Goal: Find specific page/section

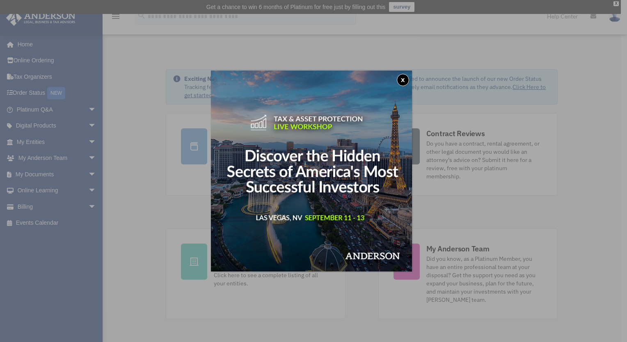
click at [405, 76] on button "x" at bounding box center [403, 80] width 12 height 12
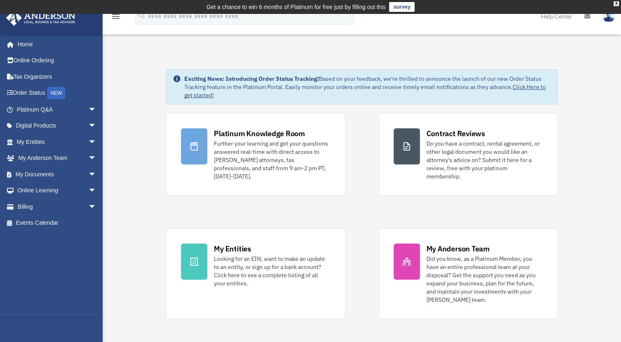
click at [41, 207] on link "Billing arrow_drop_down" at bounding box center [57, 206] width 103 height 16
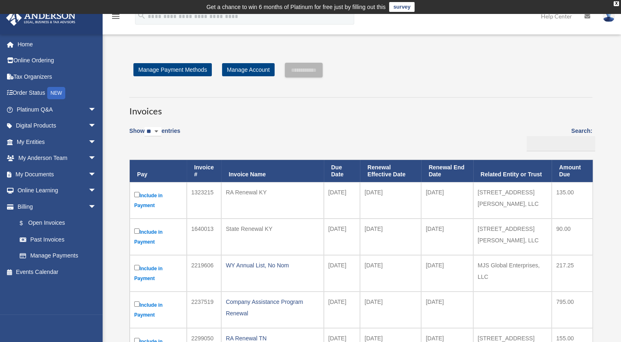
click at [44, 238] on link "Past Invoices" at bounding box center [57, 239] width 93 height 16
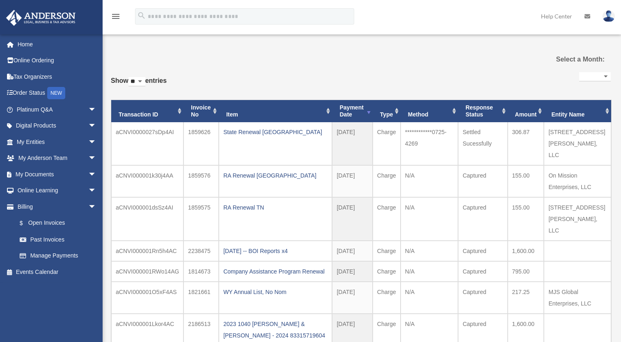
select select
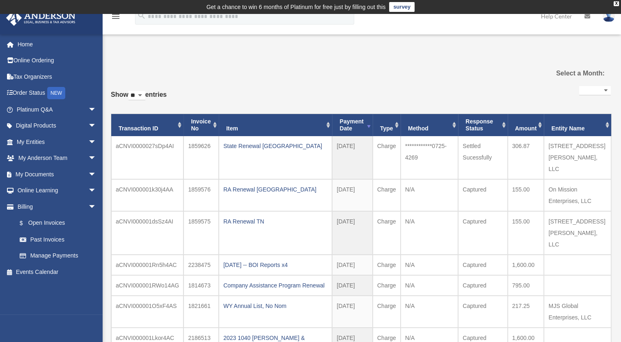
click at [42, 224] on link "$ Open Invoices" at bounding box center [59, 223] width 97 height 17
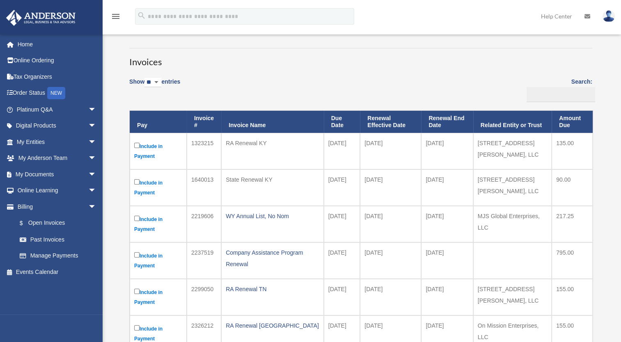
scroll to position [48, 0]
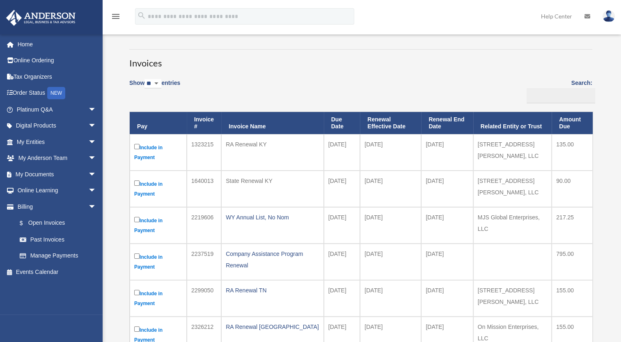
drag, startPoint x: 624, startPoint y: 148, endPoint x: 319, endPoint y: 100, distance: 309.0
click at [319, 100] on div "Show ** ** ** *** entries Search: Pay Invoice # Invoice Name Due Date Renewal E…" at bounding box center [360, 228] width 463 height 308
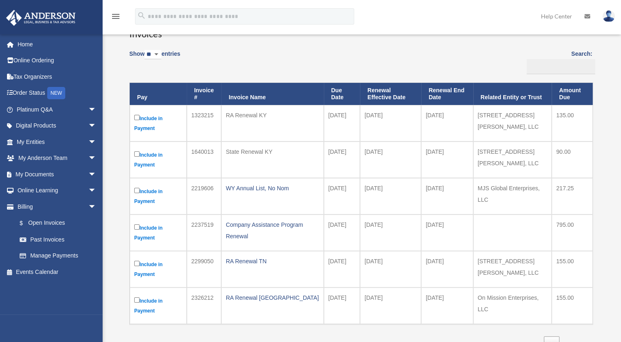
scroll to position [81, 0]
